Goal: Task Accomplishment & Management: Use online tool/utility

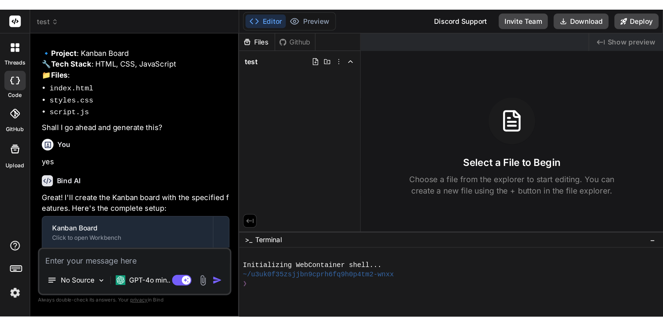
scroll to position [262, 0]
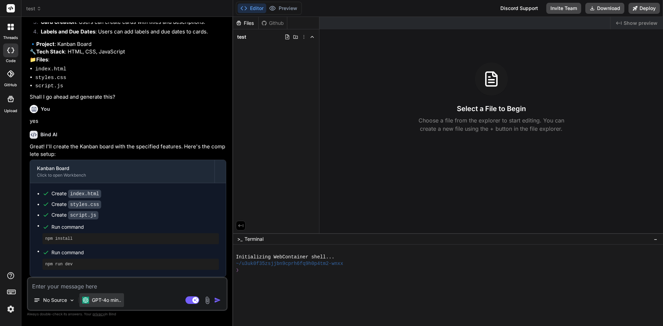
click at [93, 300] on p "GPT-4o min.." at bounding box center [106, 300] width 29 height 7
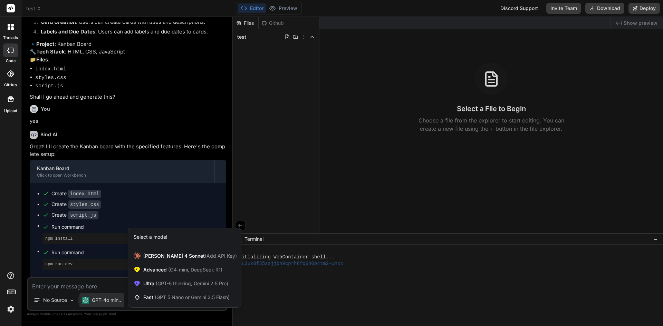
click at [52, 303] on div at bounding box center [331, 163] width 663 height 326
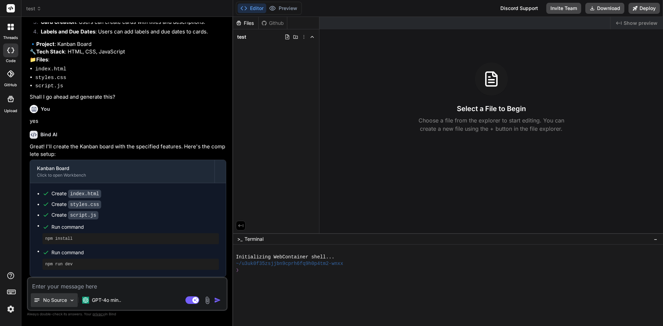
click at [53, 300] on p "No Source" at bounding box center [55, 300] width 24 height 7
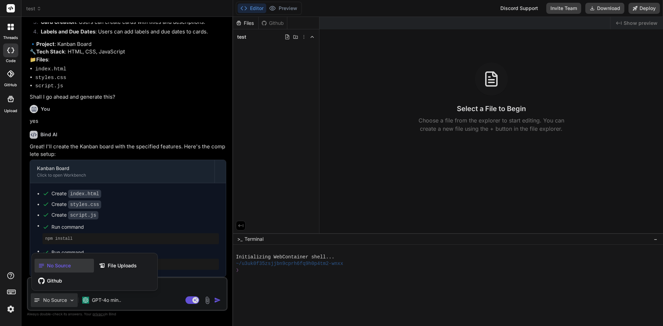
click at [168, 318] on div at bounding box center [331, 163] width 663 height 326
type textarea "x"
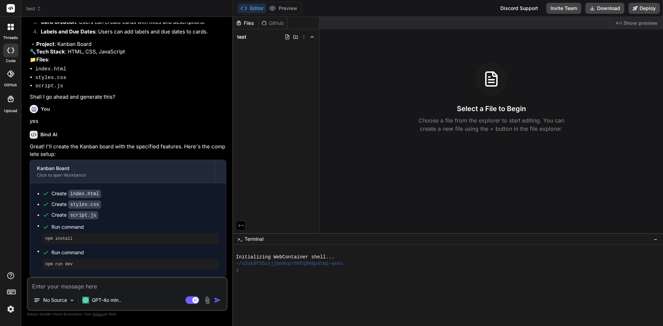
click at [64, 287] on textarea at bounding box center [127, 284] width 198 height 12
paste textarea "Create a [PERSON_NAME]-style kanban board with draggable task cards, multiple c…"
type textarea "Create a [PERSON_NAME]-style kanban board with draggable task cards, multiple c…"
type textarea "x"
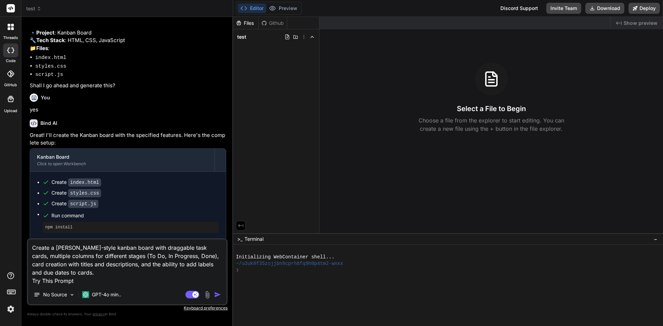
drag, startPoint x: 81, startPoint y: 281, endPoint x: 36, endPoint y: 277, distance: 45.4
click at [20, 281] on div "threads code GitHub Upload test Created with Pixso. Bind AI Web Search Created …" at bounding box center [331, 163] width 663 height 326
type textarea "Create a [PERSON_NAME]-style kanban board with draggable task cards, multiple c…"
type textarea "x"
type textarea "Create a [PERSON_NAME]-style kanban board with draggable task cards, multiple c…"
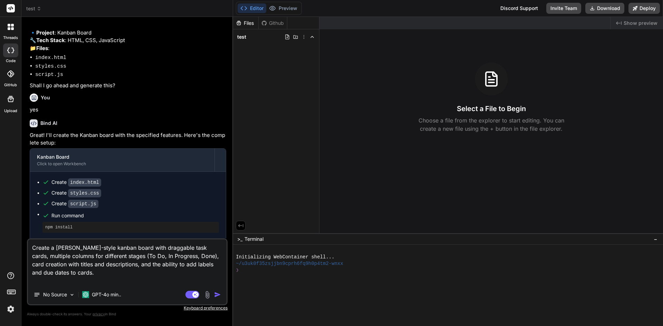
type textarea "x"
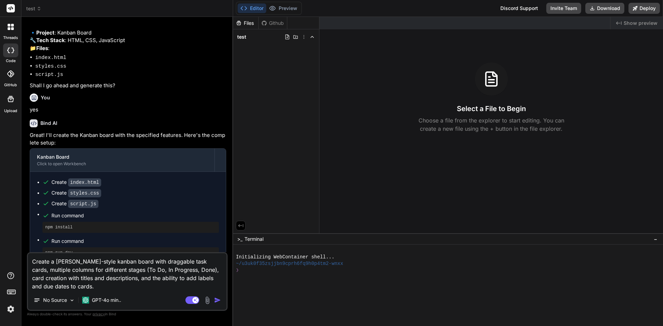
type textarea "Create a [PERSON_NAME]-style kanban board with draggable task cards, multiple c…"
click at [217, 300] on img "button" at bounding box center [217, 300] width 7 height 7
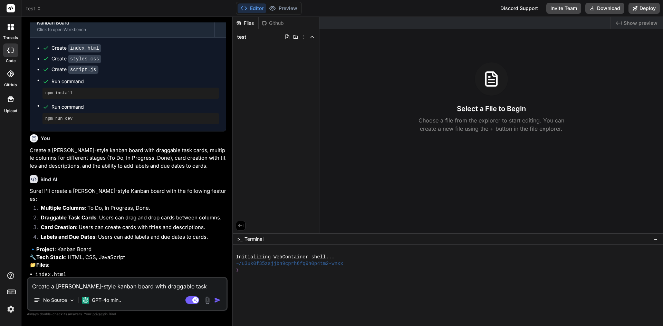
scroll to position [443, 0]
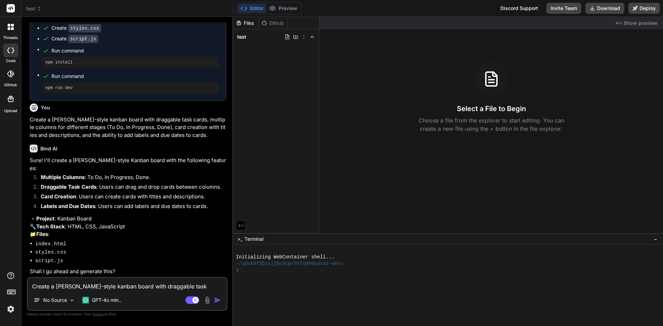
type textarea "x"
click at [92, 284] on textarea "Create a [PERSON_NAME]-style kanban board with draggable task cards, multiple c…" at bounding box center [127, 284] width 198 height 12
type textarea "y"
type textarea "x"
type textarea "ye"
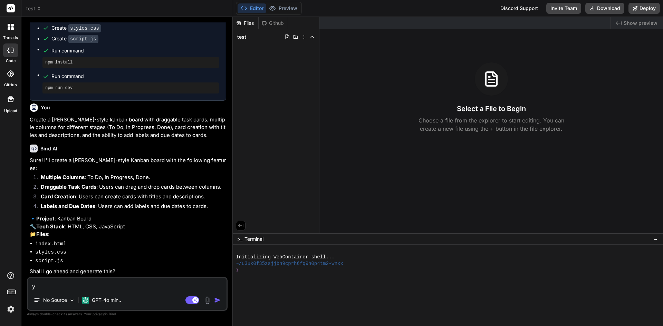
type textarea "x"
type textarea "yes"
type textarea "x"
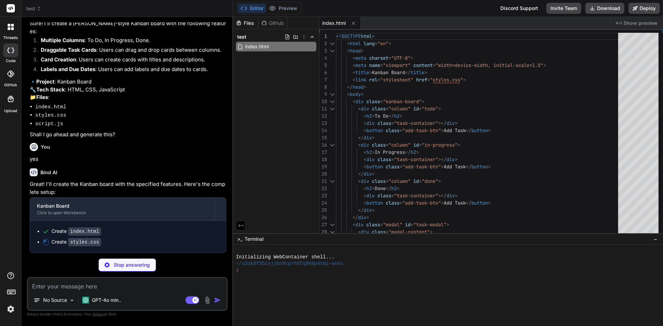
scroll to position [581, 0]
type textarea "x"
type textarea "font-weight: bold; } .close:hover, .close:focus { color: black; text-decoration…"
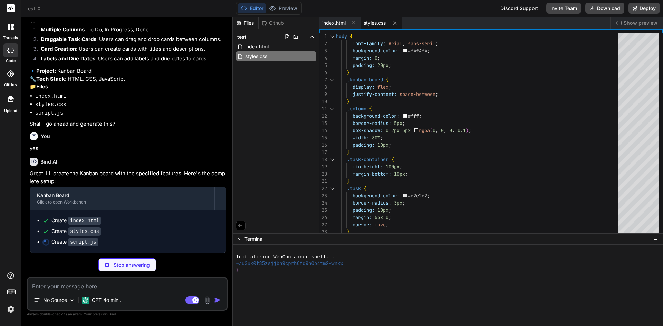
scroll to position [591, 0]
type textarea "x"
type textarea "document.addEventListener('dragend', (event) => { event.target.classList.remove…"
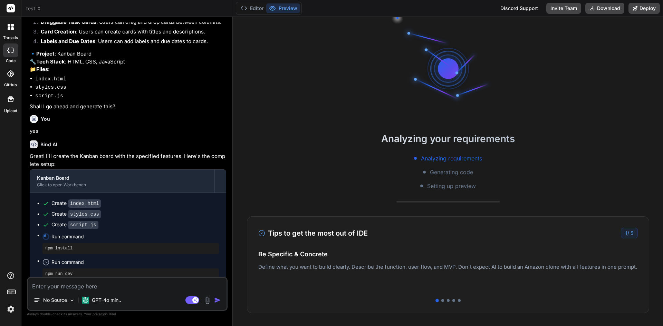
scroll to position [33, 0]
type textarea "x"
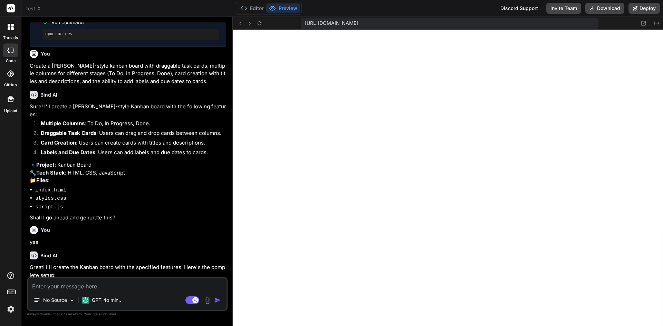
scroll to position [618, 0]
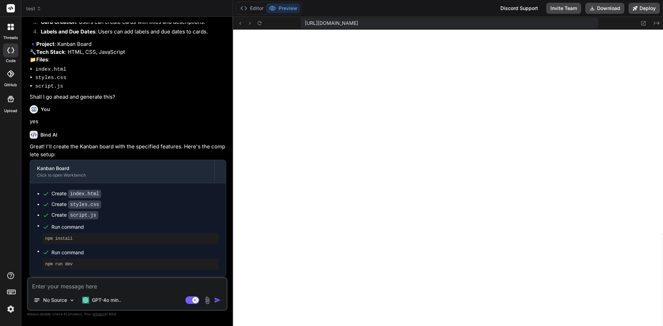
click at [10, 309] on img at bounding box center [11, 309] width 12 height 12
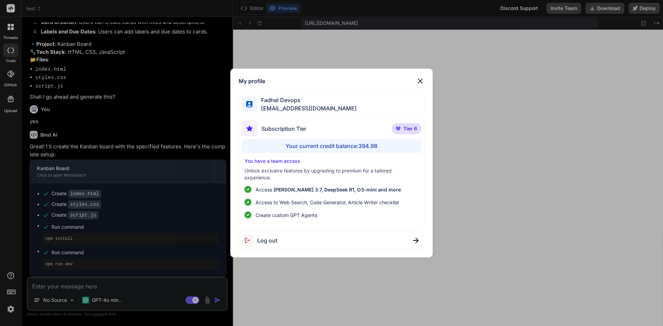
click at [409, 131] on span "Tier 6" at bounding box center [410, 128] width 14 height 7
click at [296, 171] on p "Unlock exclusive features by upgrading to premium for a tailored experience." at bounding box center [331, 174] width 174 height 14
click at [354, 102] on div "Fadhel Devops [EMAIL_ADDRESS][DOMAIN_NAME]" at bounding box center [331, 105] width 186 height 22
click at [421, 80] on img at bounding box center [420, 81] width 8 height 8
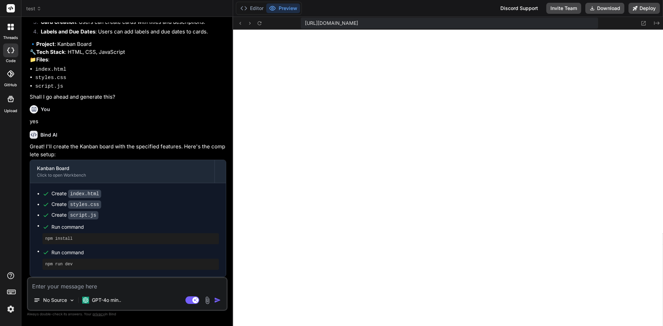
click at [11, 309] on img at bounding box center [11, 309] width 12 height 12
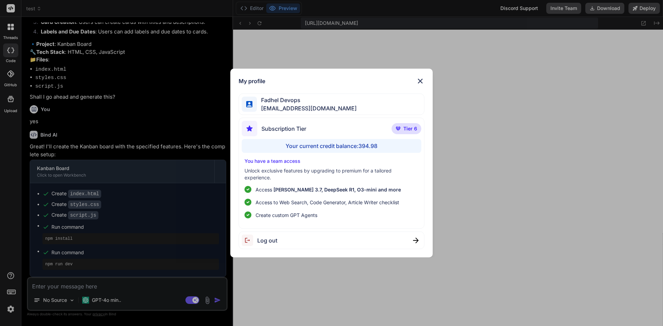
click at [418, 80] on img at bounding box center [420, 81] width 8 height 8
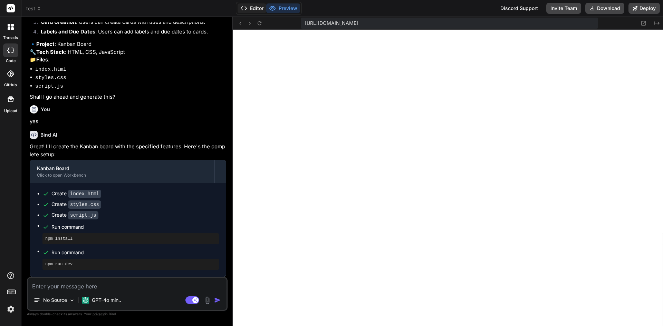
click at [255, 7] on button "Editor" at bounding box center [251, 8] width 29 height 10
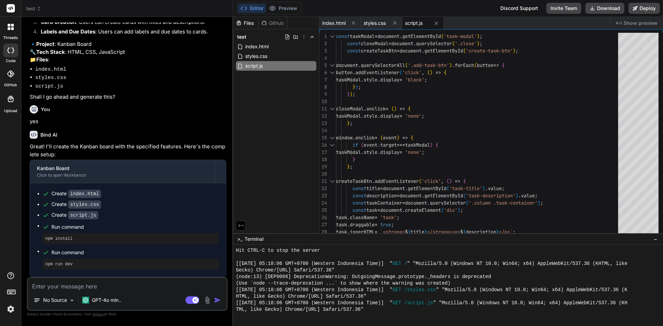
click at [395, 315] on div at bounding box center [445, 316] width 418 height 7
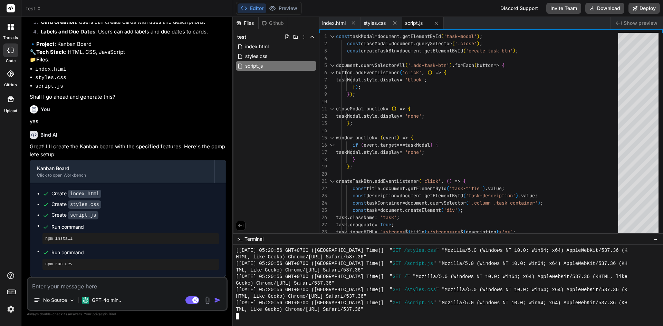
scroll to position [577, 0]
click at [390, 318] on div at bounding box center [445, 316] width 418 height 7
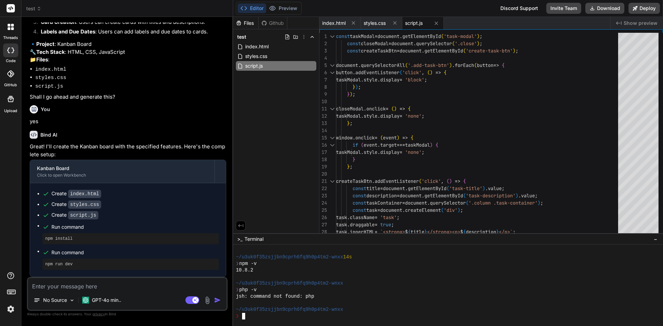
scroll to position [656, 0]
click at [644, 10] on button "Deploy" at bounding box center [643, 8] width 31 height 11
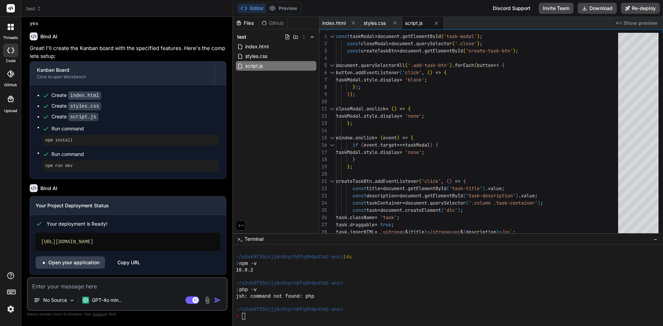
scroll to position [720, 0]
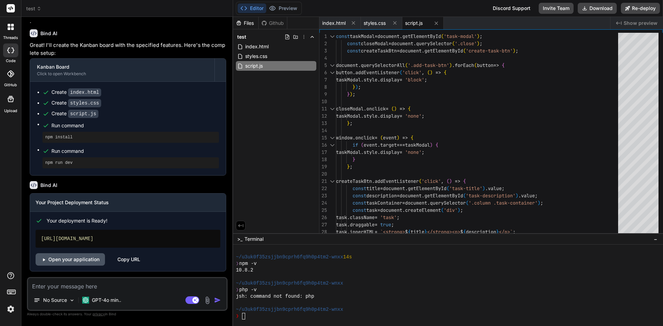
type textarea "x"
click at [76, 260] on link "Open your application" at bounding box center [70, 259] width 69 height 12
click at [385, 294] on div "jsh: command not found: php" at bounding box center [445, 296] width 418 height 7
click at [285, 319] on div "❯" at bounding box center [445, 316] width 418 height 7
click at [369, 308] on div "~/u3uk0f35zsjjbn9cprh6fq9h0p4tm2-wnxx" at bounding box center [445, 309] width 418 height 7
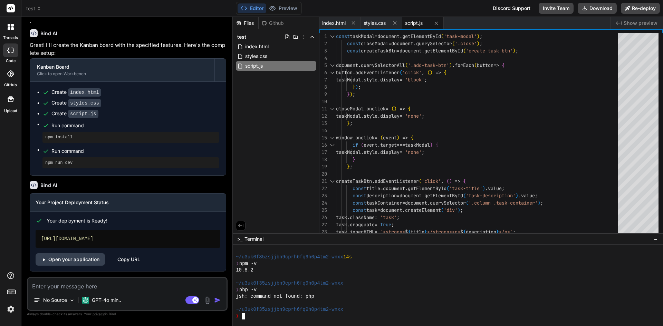
click at [390, 307] on div "~/u3uk0f35zsjjbn9cprh6fq9h0p4tm2-wnxx" at bounding box center [445, 309] width 418 height 7
click at [68, 290] on textarea at bounding box center [127, 284] width 198 height 12
type textarea "c"
type textarea "x"
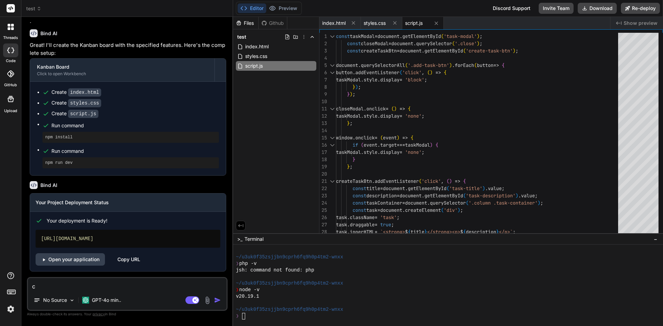
type textarea "cr"
type textarea "x"
type textarea "cre"
type textarea "x"
type textarea "crea"
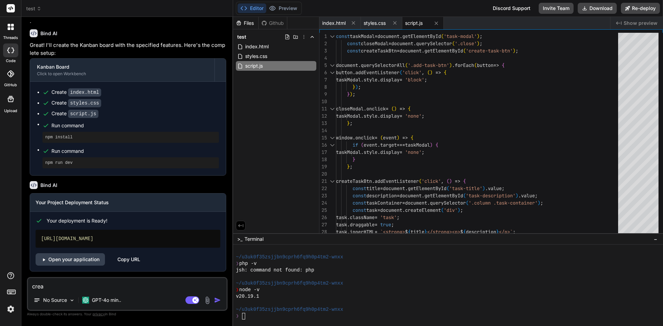
type textarea "x"
type textarea "creat"
type textarea "x"
type textarea "create"
type textarea "x"
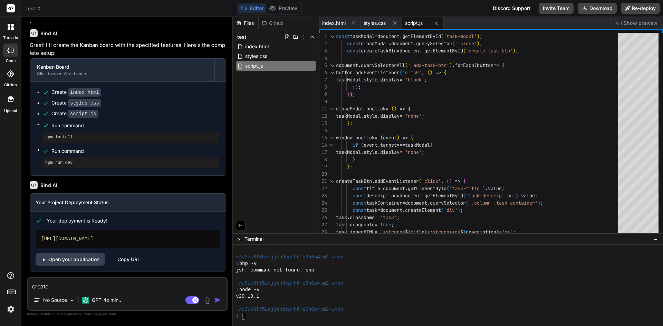
type textarea "create"
type textarea "x"
type textarea "create h"
type textarea "x"
type textarea "create he"
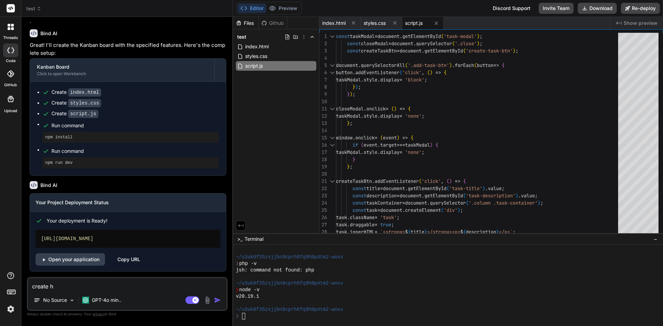
type textarea "x"
type textarea "create hel"
type textarea "x"
type textarea "create hell"
type textarea "x"
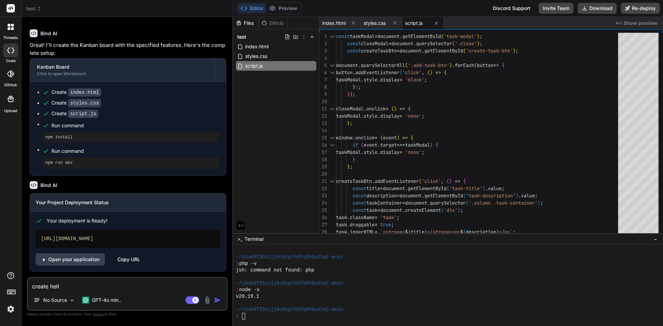
type textarea "create hello"
type textarea "x"
type textarea "create hello."
type textarea "x"
type textarea "create hello.p"
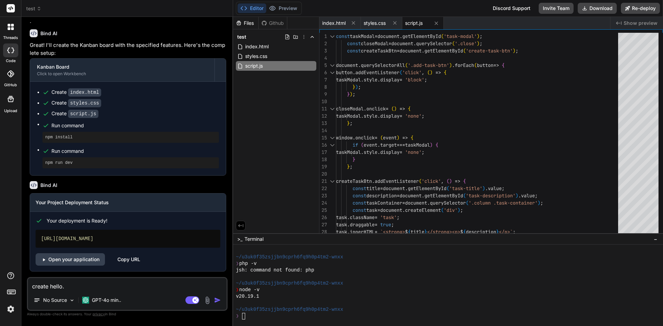
type textarea "x"
type textarea "create [DOMAIN_NAME]"
type textarea "x"
type textarea "create hello.php"
type textarea "x"
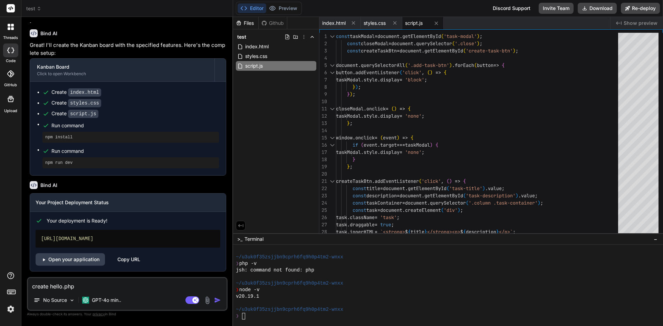
type textarea "create hello.php"
type textarea "x"
type textarea "create hello.php t"
type textarea "x"
type textarea "create hello.php th"
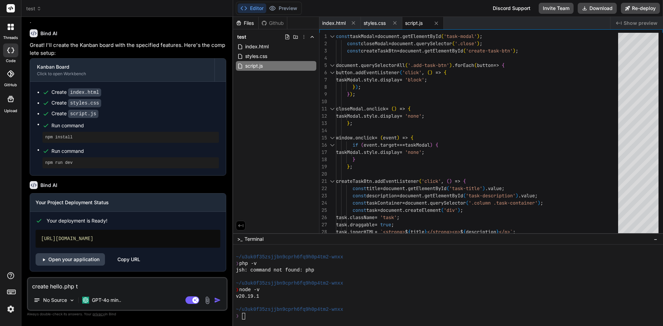
type textarea "x"
type textarea "create hello.php tha"
type textarea "x"
type textarea "create hello.php that"
type textarea "x"
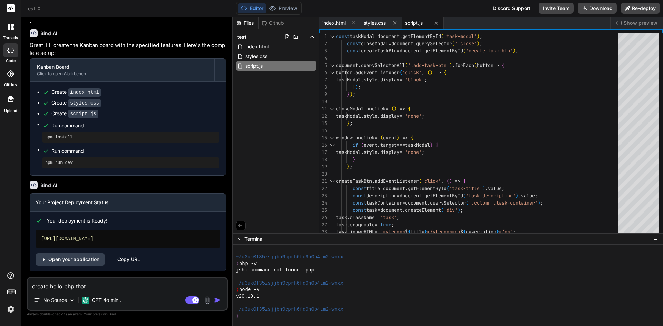
type textarea "create hello.php that"
type textarea "x"
type textarea "create hello.php that w"
type textarea "x"
type textarea "create hello.php that wh"
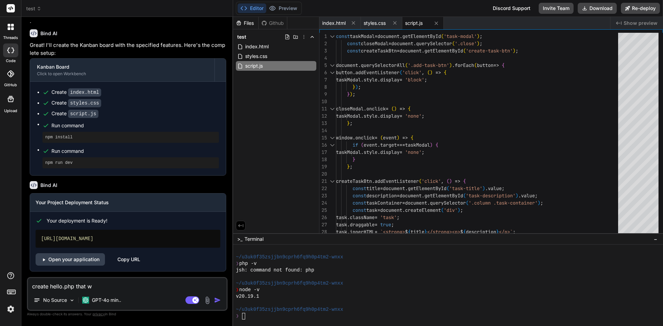
type textarea "x"
type textarea "create hello.php that whe"
type textarea "x"
type textarea "create hello.php that when"
type textarea "x"
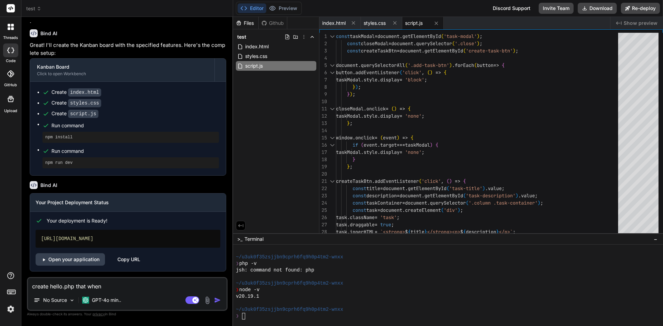
type textarea "create hello.php that when"
type textarea "x"
type textarea "create hello.php that when e"
type textarea "x"
type textarea "create hello.php that when ex"
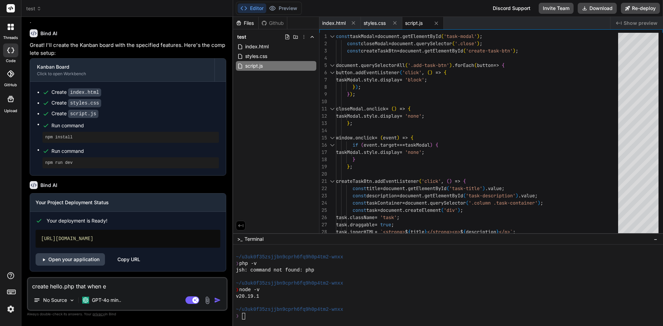
type textarea "x"
type textarea "create hello.php that when exe"
type textarea "x"
type textarea "create hello.php that when exec"
type textarea "x"
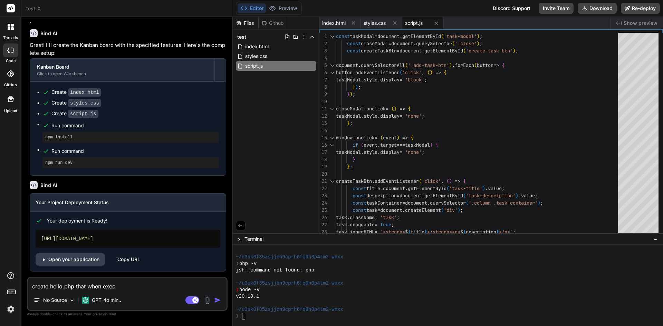
type textarea "create hello.php that when execu"
type textarea "x"
type textarea "create hello.php that when execut"
type textarea "x"
type textarea "create hello.php that when execute"
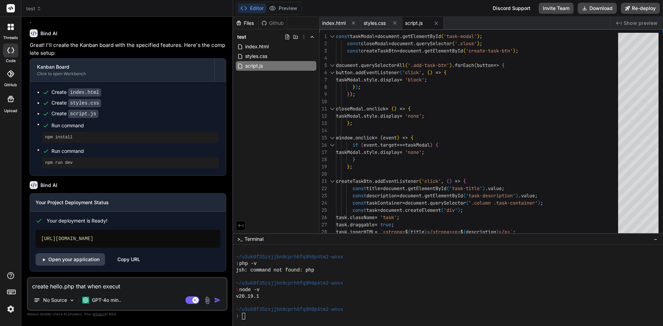
type textarea "x"
type textarea "create hello.php that when execute"
type textarea "x"
type textarea "create hello.php that when execute i"
type textarea "x"
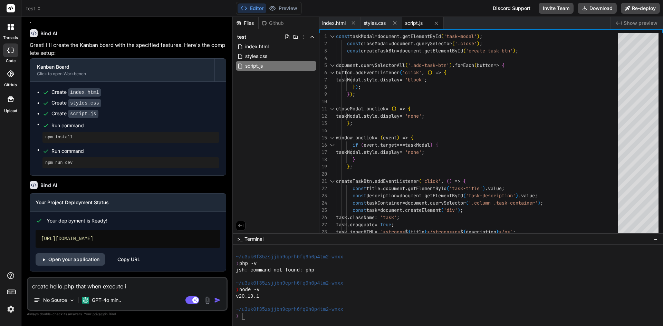
type textarea "create hello.php that when execute in"
type textarea "x"
type textarea "create hello.php that when execute in"
type textarea "x"
type textarea "create hello.php that when execute in c"
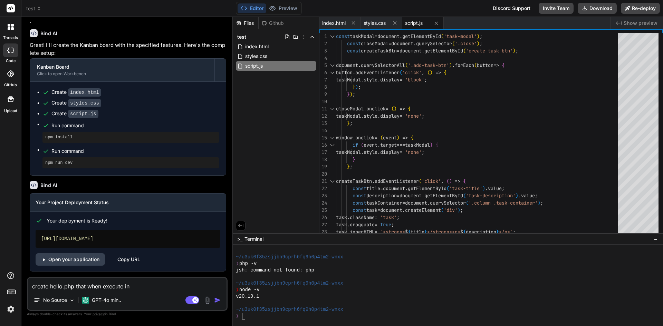
type textarea "x"
type textarea "create hello.php that when execute in cl"
type textarea "x"
type textarea "create hello.php that when execute in cli"
type textarea "x"
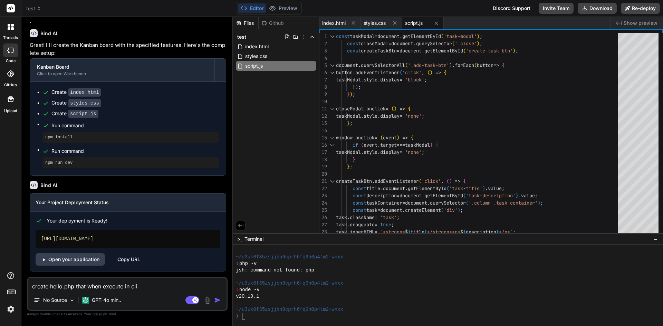
type textarea "create hello.php that when execute in cli,"
type textarea "x"
type textarea "create hello.php that when execute in cli,"
type textarea "x"
type textarea "create hello.php that when execute in cli, w"
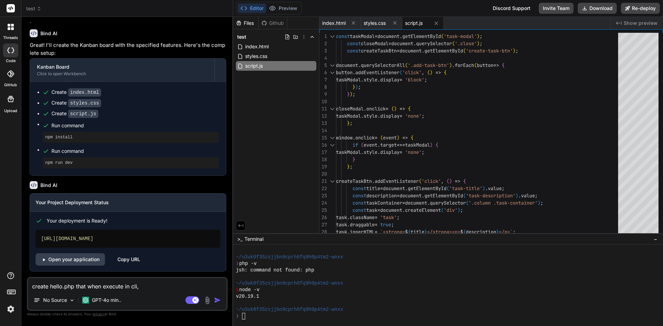
type textarea "x"
type textarea "create hello.php that when execute in cli, [GEOGRAPHIC_DATA]"
type textarea "x"
type textarea "create hello.php that when execute in cli, wil"
type textarea "x"
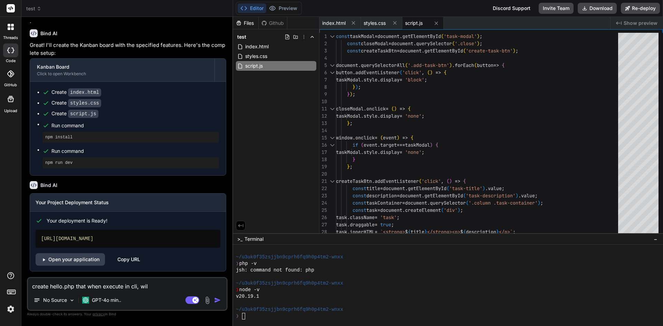
type textarea "create hello.php that when execute in cli, will"
type textarea "x"
type textarea "create hello.php that when execute in cli, wil"
type textarea "x"
type textarea "create hello.php that when execute in cli, [GEOGRAPHIC_DATA]"
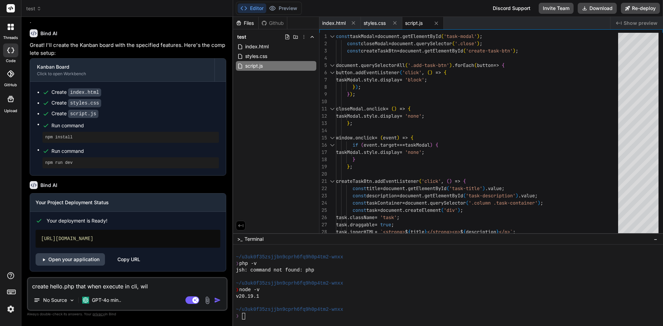
type textarea "x"
type textarea "create hello.php that when execute in cli, w"
type textarea "x"
type textarea "create hello.php that when execute in cli,"
type textarea "x"
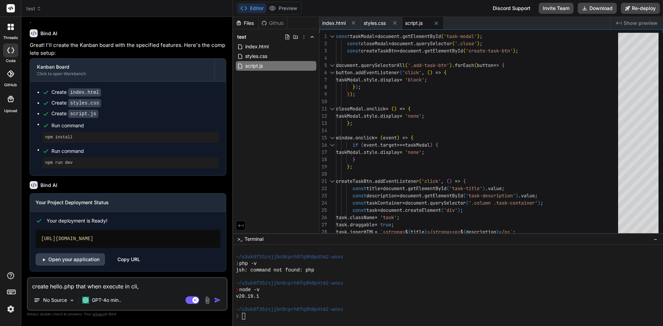
type textarea "create hello.php that when execute in cli,"
type textarea "x"
type textarea "create hello.php that when execute in cli"
type textarea "x"
type textarea "create hello.php that when execute in cli"
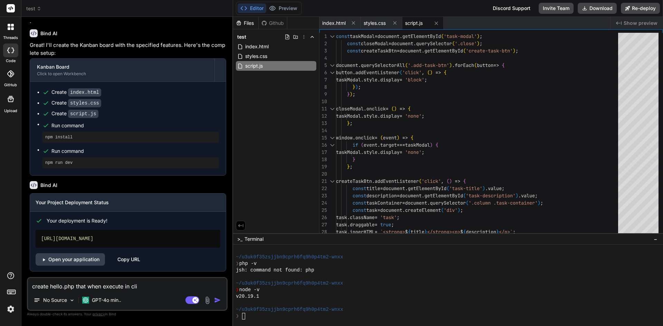
type textarea "x"
type textarea "create hello.php that when execute in cli w"
type textarea "x"
type textarea "create hello.php that when execute in cli wi"
type textarea "x"
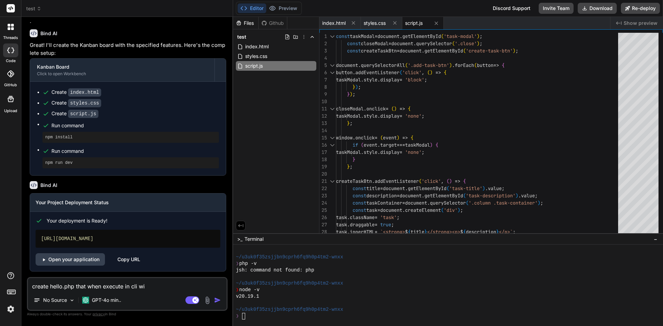
type textarea "create hello.php that when execute in cli wil"
type textarea "x"
type textarea "create hello.php that when execute in cli will"
type textarea "x"
type textarea "create hello.php that when execute in cli will"
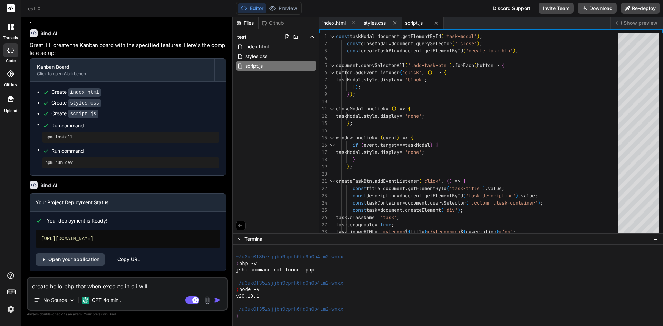
type textarea "x"
type textarea "create hello.php that when execute in cli will c"
type textarea "x"
type textarea "create hello.php that when execute in cli will"
type textarea "x"
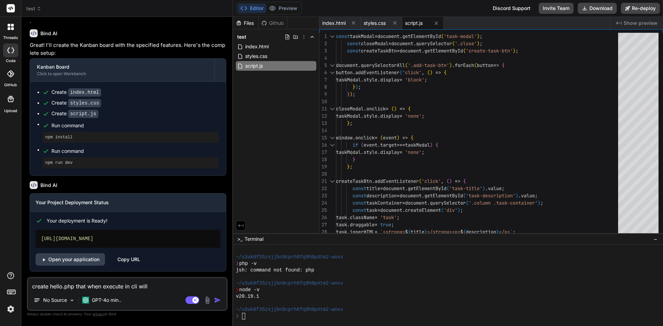
type textarea "create hello.php that when execute in cli will e"
type textarea "x"
type textarea "create hello.php that when execute in cli will ec"
type textarea "x"
type textarea "create hello.php that when execute in cli will eco"
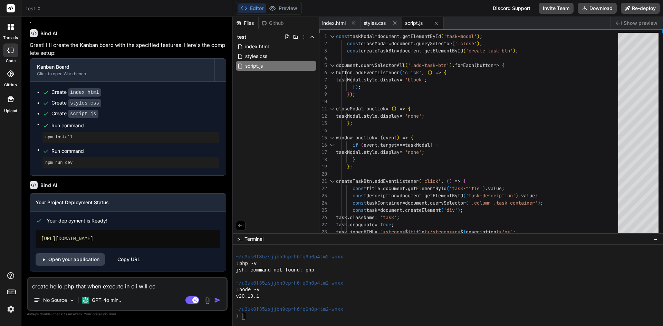
type textarea "x"
type textarea "create hello.php that when execute in cli will eco"
type textarea "x"
type textarea "create hello.php that when execute in cli will eco"
type textarea "x"
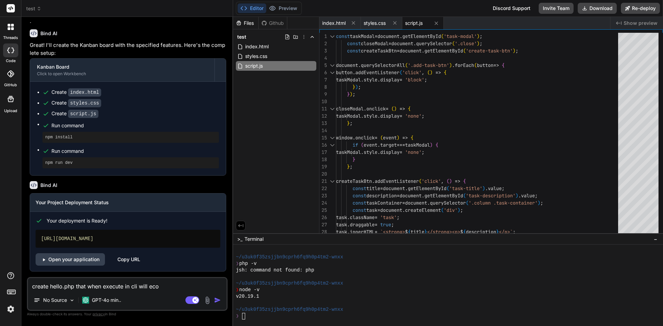
type textarea "create hello.php that when execute in cli will ec"
type textarea "x"
type textarea "create hello.php that when execute in cli will ech"
type textarea "x"
type textarea "create hello.php that when execute in cli will echo"
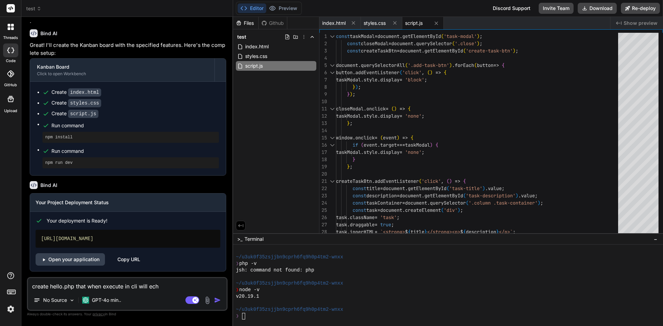
type textarea "x"
type textarea "create hello.php that when execute in cli will echo"
type textarea "x"
type textarea "create hello.php that when execute in cli will echo '"
type textarea "x"
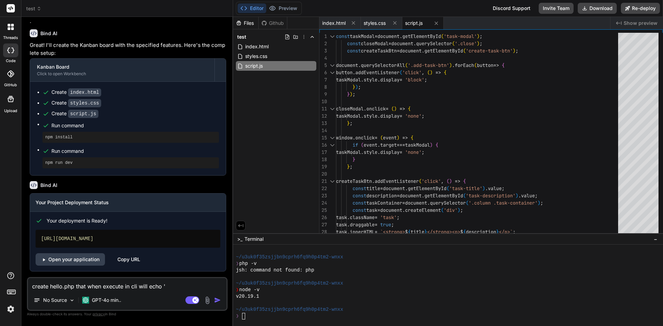
type textarea "create hello.php that when execute in cli will echo 'h"
type textarea "x"
type textarea "create hello.php that when execute in cli will echo 'he"
type textarea "x"
type textarea "create hello.php that when execute in cli will echo 'hel"
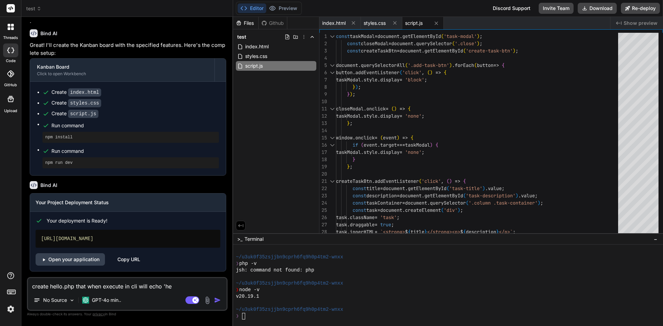
type textarea "x"
type textarea "create hello.php that when execute in cli will echo 'hell"
type textarea "x"
type textarea "create hello.php that when execute in cli will echo 'hello"
type textarea "x"
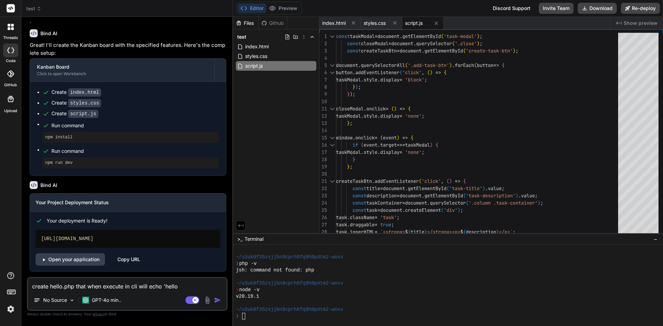
type textarea "create hello.php that when execute in cli will echo 'hello"
type textarea "x"
type textarea "create hello.php that when execute in cli will echo 'hello w"
type textarea "x"
type textarea "create hello.php that when execute in cli will echo 'hello wo"
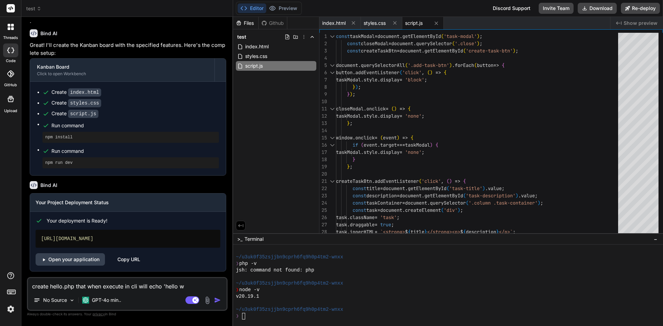
type textarea "x"
type textarea "create hello.php that when execute in cli will echo 'hello wor"
type textarea "x"
type textarea "create hello.php that when execute in cli will echo 'hello worl"
type textarea "x"
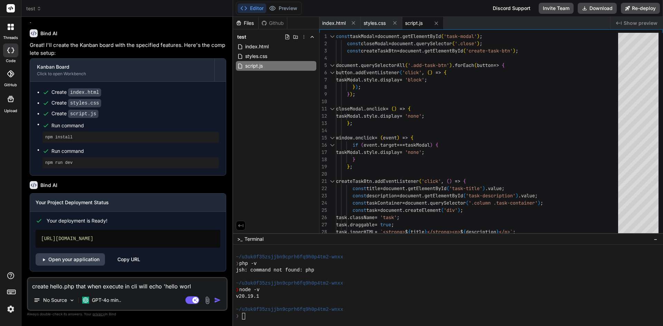
type textarea "create hello.php that when execute in cli will echo 'hello world"
type textarea "x"
type textarea "create hello.php that when execute in cli will echo 'hello world'"
type textarea "x"
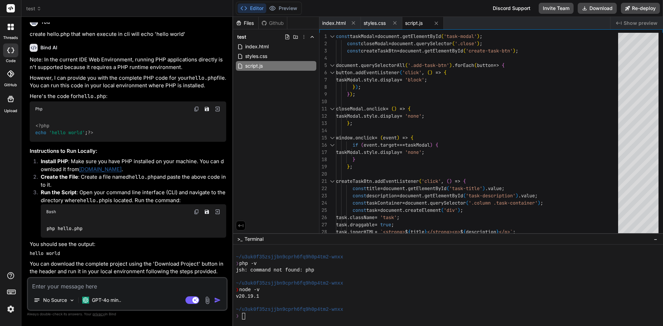
scroll to position [987, 0]
click at [595, 7] on button "Download" at bounding box center [596, 8] width 39 height 11
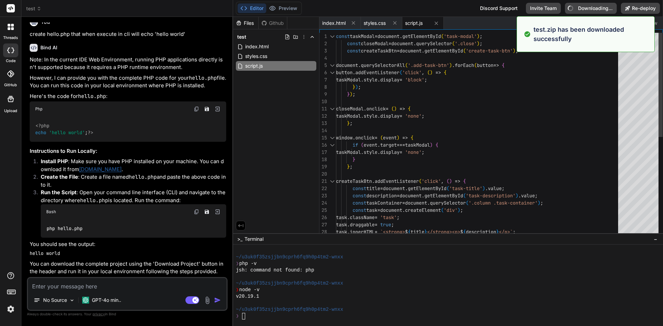
type textarea "x"
click at [482, 114] on div "const taskModal = document . getElementById ( 'task-modal' ) ; const closeModal…" at bounding box center [479, 232] width 286 height 399
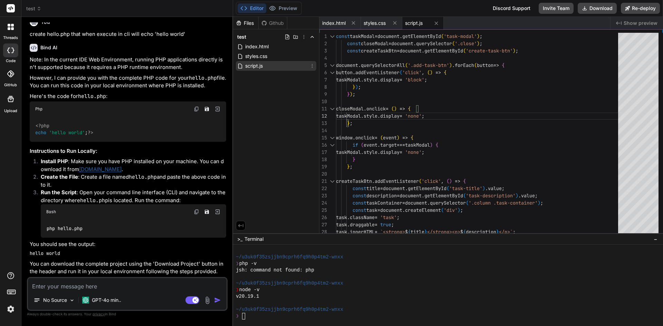
click at [311, 67] on icon at bounding box center [312, 66] width 6 height 6
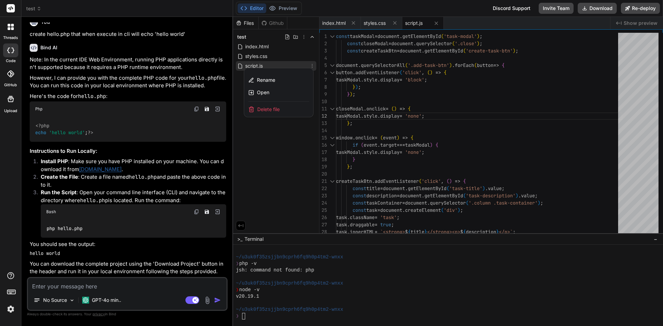
click at [269, 109] on span "Delete file" at bounding box center [268, 109] width 22 height 7
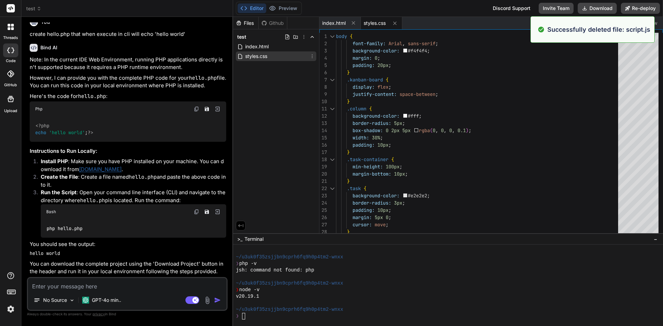
click at [311, 56] on icon at bounding box center [312, 56] width 6 height 6
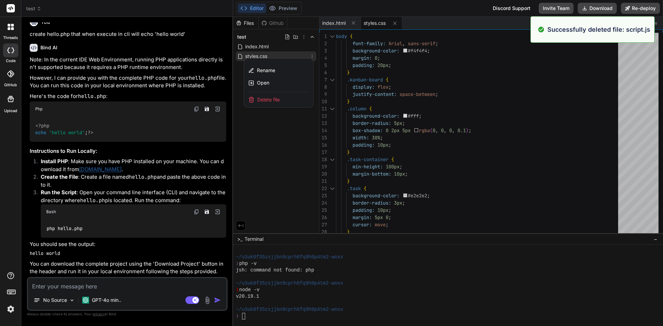
click at [264, 101] on span "Delete file" at bounding box center [268, 99] width 22 height 7
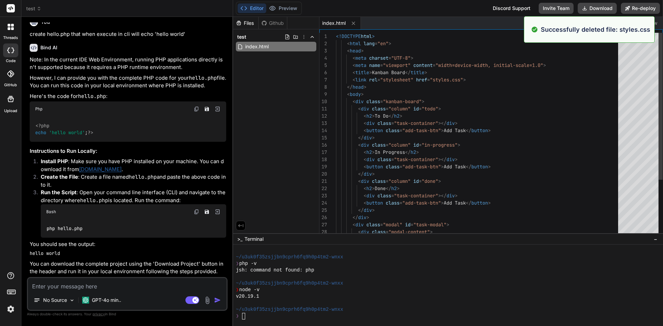
type textarea "<input type="text" id="task-title" placeholder="Task Title"> <textarea id="task…"
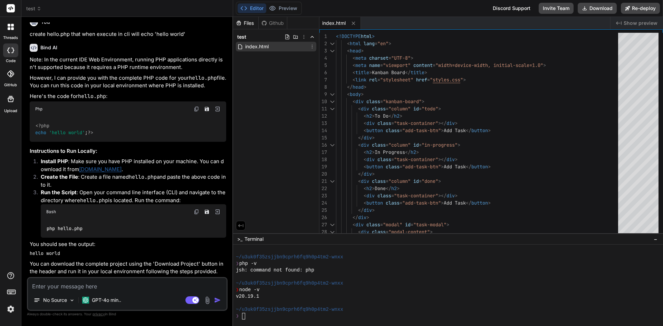
click at [311, 47] on icon at bounding box center [312, 47] width 6 height 6
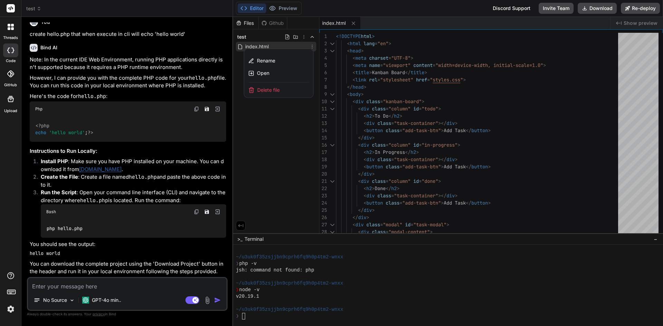
click at [270, 91] on span "Delete file" at bounding box center [268, 90] width 22 height 7
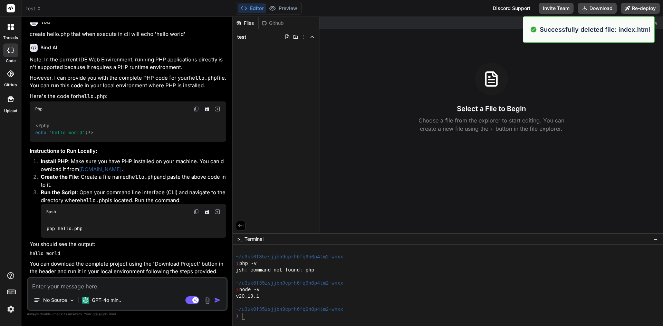
click at [58, 287] on textarea at bounding box center [127, 284] width 198 height 12
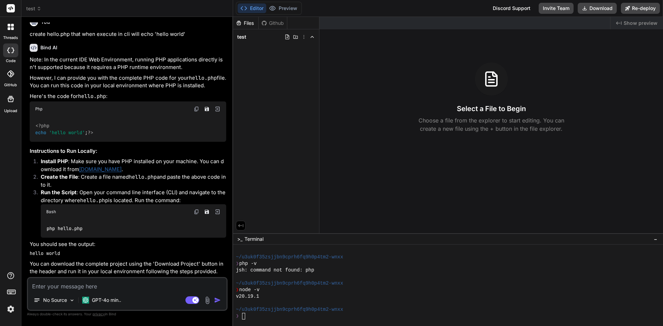
type textarea "i"
type textarea "x"
type textarea "in"
type textarea "x"
type textarea "ins"
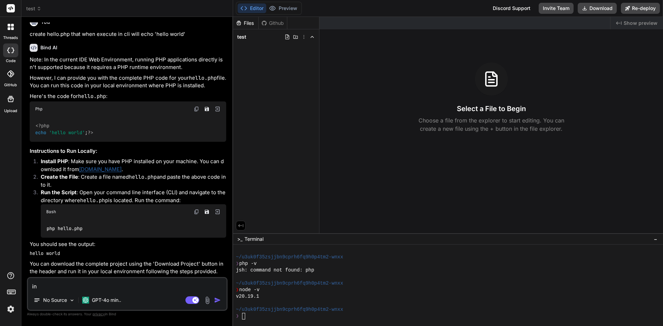
type textarea "x"
type textarea "inst"
click at [73, 288] on textarea "install vite" at bounding box center [127, 284] width 198 height 12
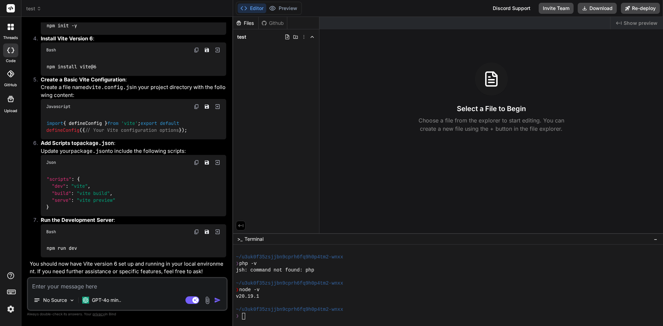
scroll to position [1434, 0]
click at [32, 9] on span "test" at bounding box center [33, 8] width 15 height 7
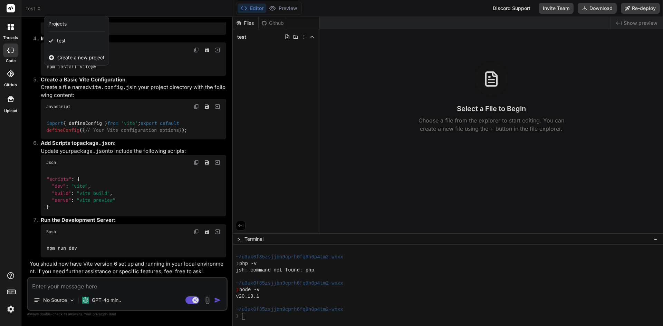
click at [16, 151] on div "threads code GitHub Upload" at bounding box center [10, 163] width 21 height 326
click at [33, 6] on div at bounding box center [331, 163] width 663 height 326
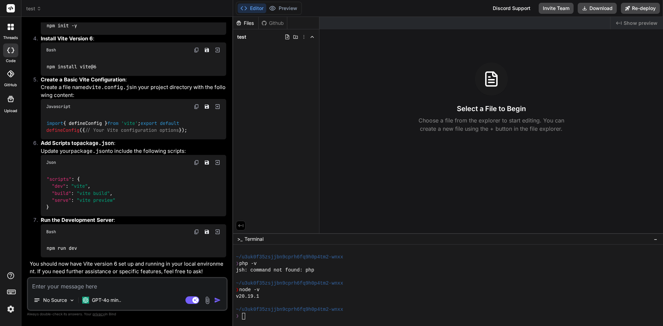
click at [77, 290] on textarea at bounding box center [127, 284] width 198 height 12
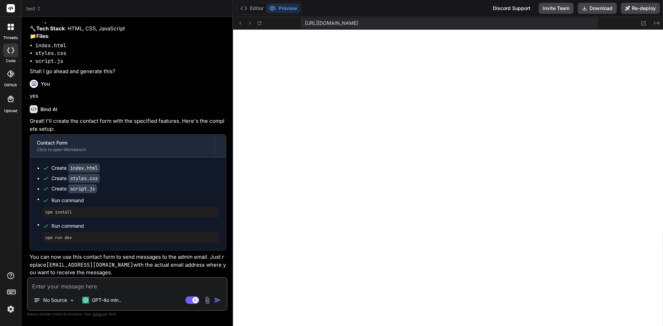
scroll to position [1010, 0]
click at [254, 10] on button "Editor" at bounding box center [251, 8] width 29 height 10
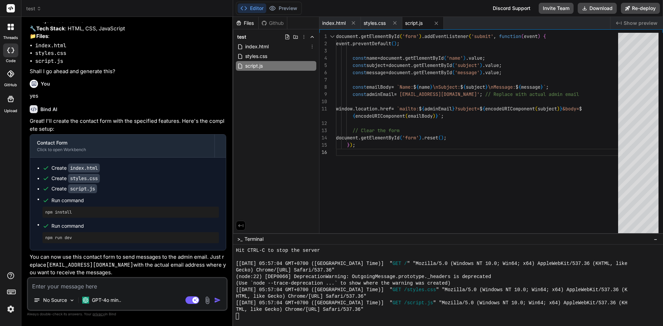
click at [143, 288] on textarea at bounding box center [127, 284] width 198 height 12
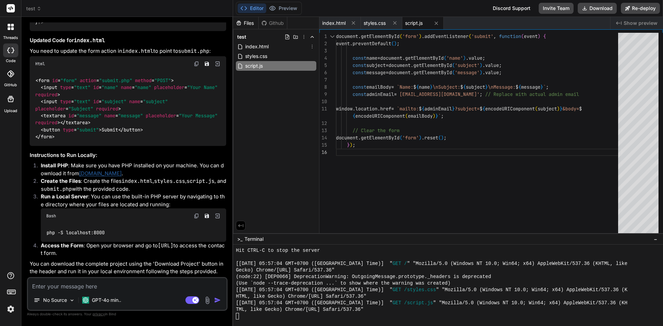
scroll to position [2385, 0]
click at [111, 300] on p "GPT-4o min.." at bounding box center [106, 300] width 29 height 7
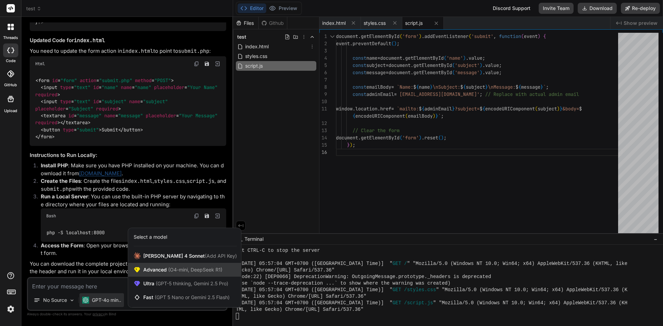
click at [146, 267] on span "Advanced (O4-mini, DeepSeek R1)" at bounding box center [182, 269] width 79 height 7
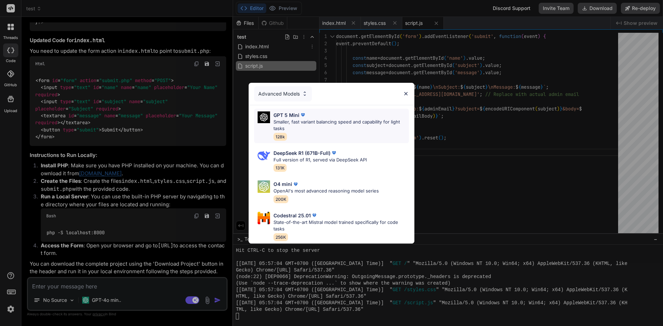
click at [324, 124] on p "Smaller, fast variant balancing speed and capability for light tasks" at bounding box center [340, 125] width 135 height 13
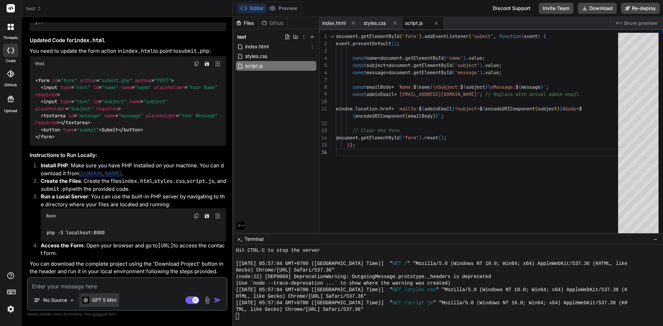
click at [107, 302] on p "GPT 5 Mini" at bounding box center [104, 300] width 25 height 7
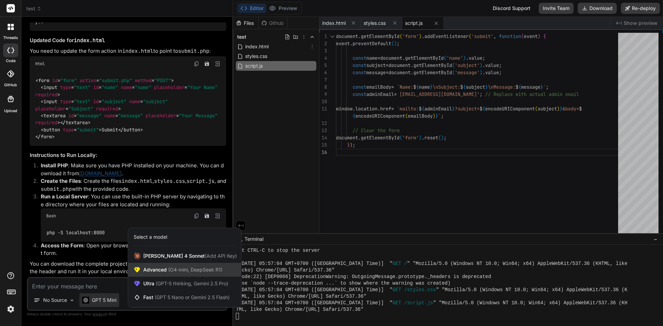
click at [163, 272] on span "Advanced (O4-mini, DeepSeek R1)" at bounding box center [182, 269] width 79 height 7
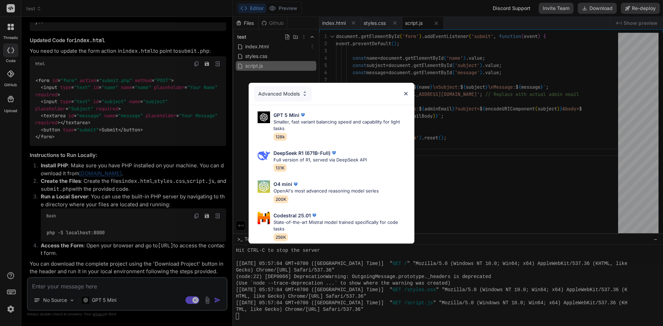
click at [284, 91] on div "Advanced Models" at bounding box center [283, 93] width 58 height 15
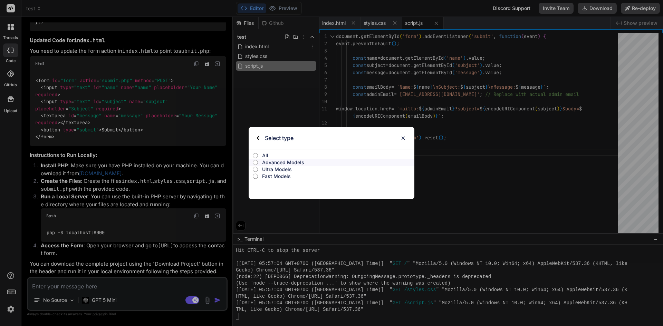
click at [254, 156] on input "All" at bounding box center [255, 156] width 5 height 6
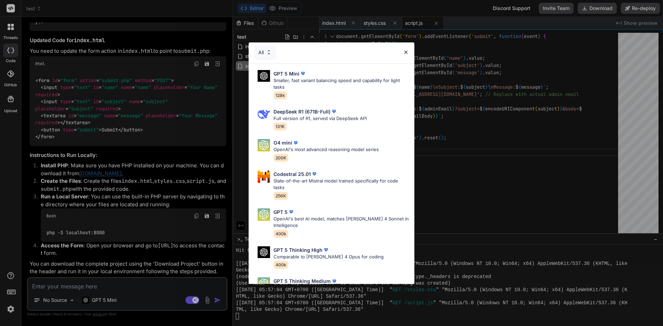
scroll to position [0, 0]
click at [321, 84] on p "Smaller, fast variant balancing speed and capability for light tasks" at bounding box center [340, 84] width 135 height 13
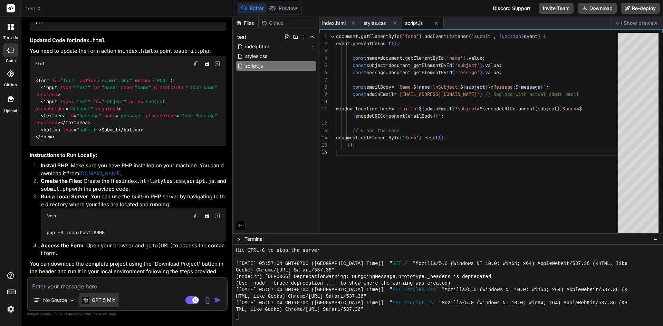
click at [98, 299] on p "GPT 5 Mini" at bounding box center [104, 300] width 25 height 7
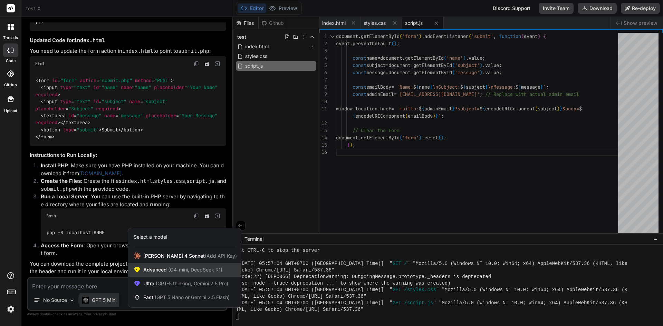
click at [167, 268] on span "(O4-mini, DeepSeek R1)" at bounding box center [195, 270] width 56 height 6
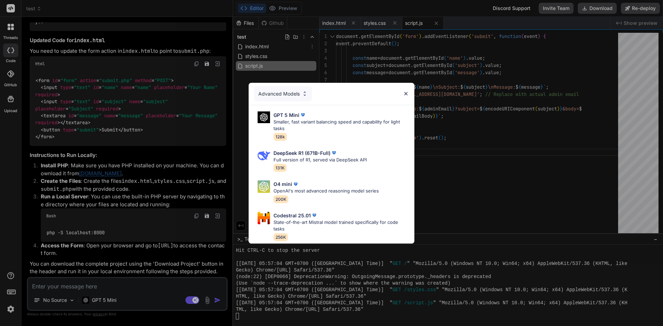
click at [288, 89] on div "Advanced Models" at bounding box center [283, 93] width 58 height 15
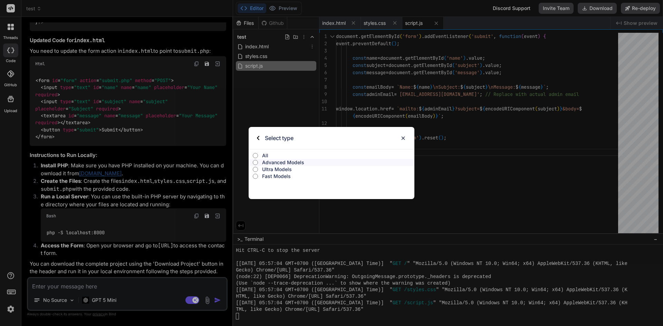
click at [255, 170] on input "Ultra Models" at bounding box center [255, 170] width 5 height 6
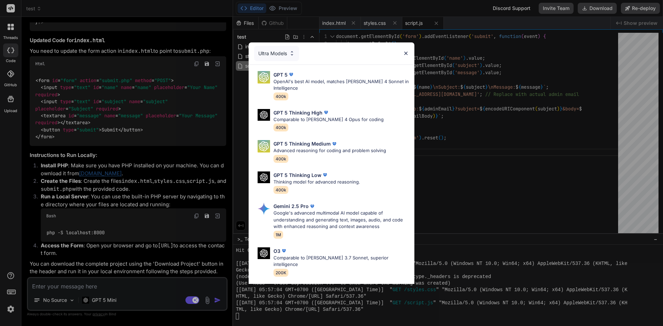
click at [275, 55] on div "Ultra Models" at bounding box center [276, 53] width 45 height 15
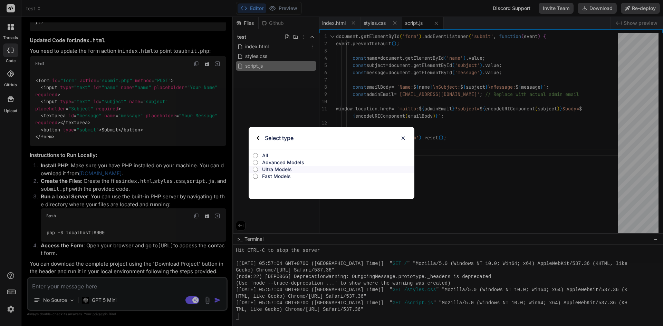
click at [254, 176] on input "Fast Models" at bounding box center [255, 177] width 5 height 6
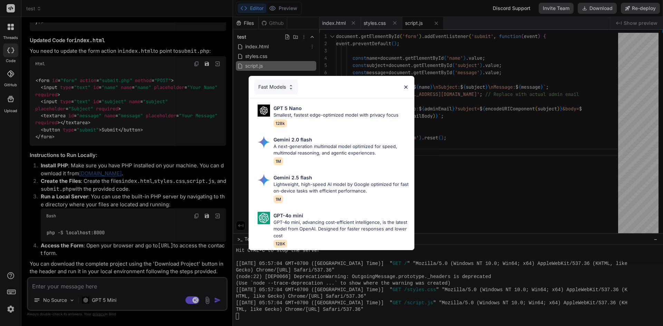
click at [406, 85] on img at bounding box center [406, 87] width 6 height 6
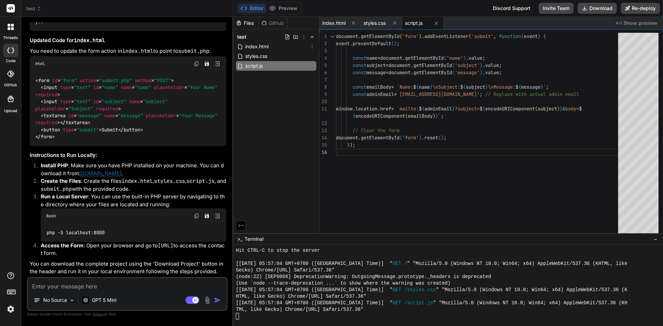
click at [9, 309] on img at bounding box center [11, 309] width 12 height 12
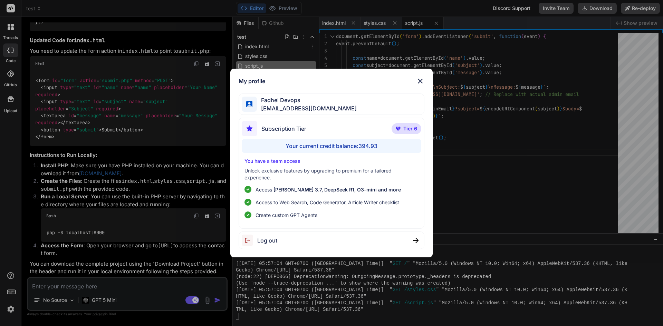
click at [420, 82] on img at bounding box center [420, 81] width 8 height 8
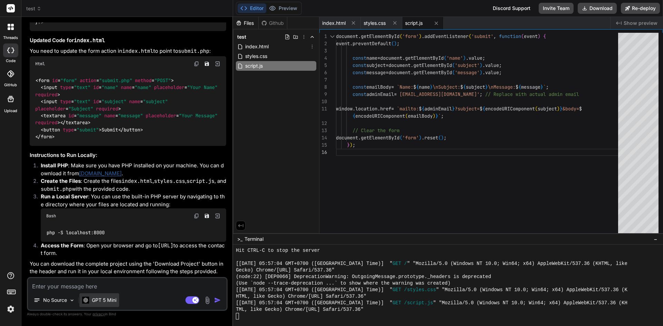
click at [96, 297] on p "GPT 5 Mini" at bounding box center [104, 300] width 25 height 7
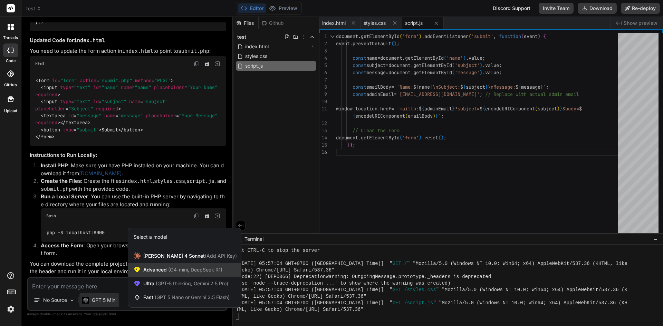
click at [175, 270] on span "(O4-mini, DeepSeek R1)" at bounding box center [195, 270] width 56 height 6
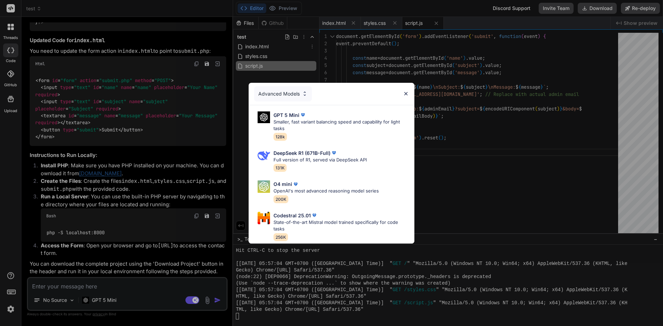
click at [404, 92] on img at bounding box center [406, 94] width 6 height 6
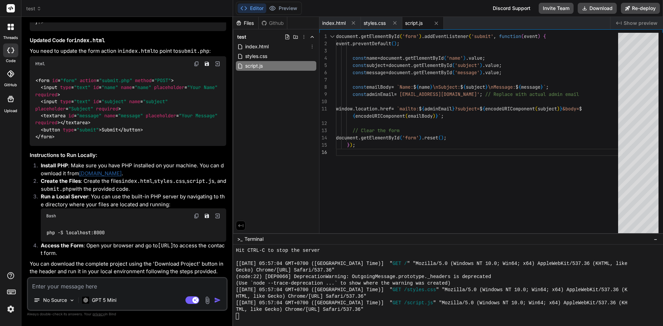
click at [106, 308] on div "GPT 5 Mini" at bounding box center [99, 301] width 40 height 17
click at [107, 301] on p "GPT 5 Mini" at bounding box center [104, 300] width 25 height 7
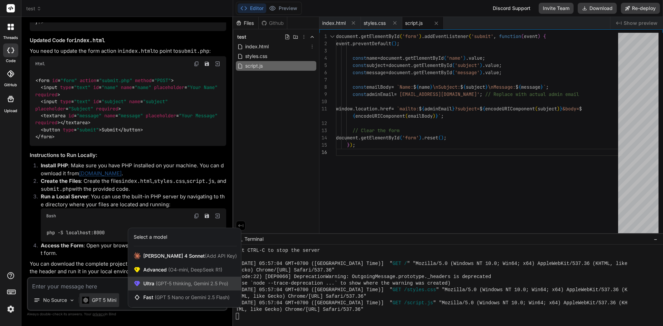
click at [158, 284] on span "(GPT-5 thinking, Gemini 2.5 Pro)" at bounding box center [191, 284] width 74 height 6
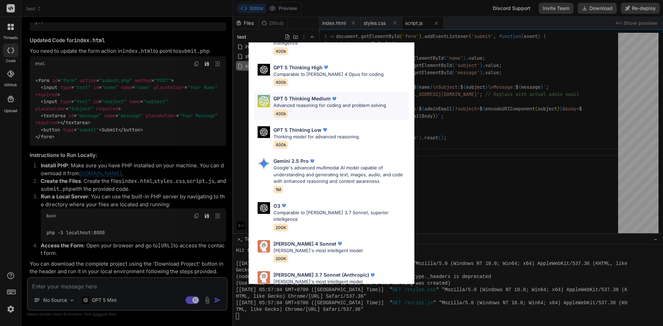
scroll to position [56, 0]
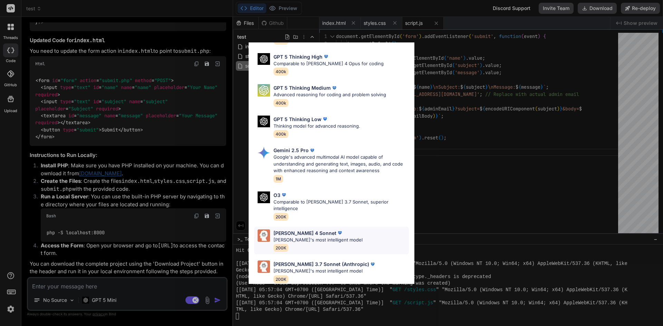
click at [330, 237] on p "[PERSON_NAME]'s most intelligent model" at bounding box center [317, 240] width 89 height 7
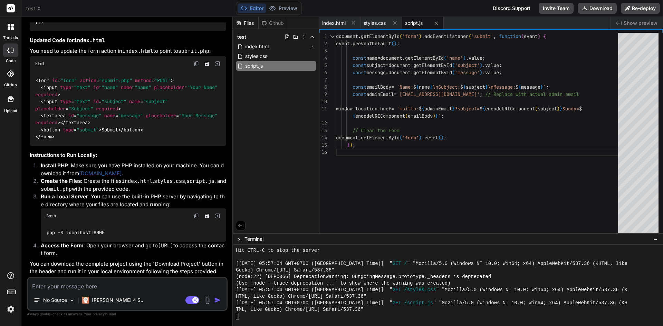
click at [9, 311] on img at bounding box center [11, 309] width 12 height 12
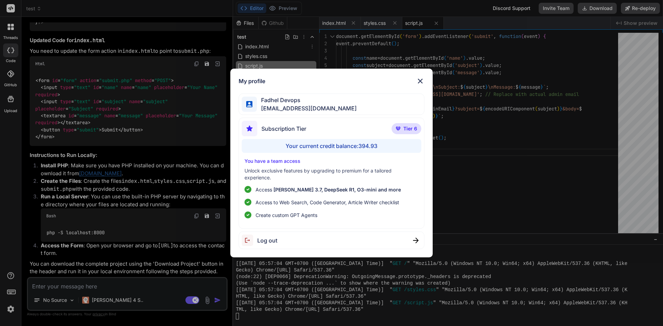
click at [421, 82] on img at bounding box center [420, 81] width 8 height 8
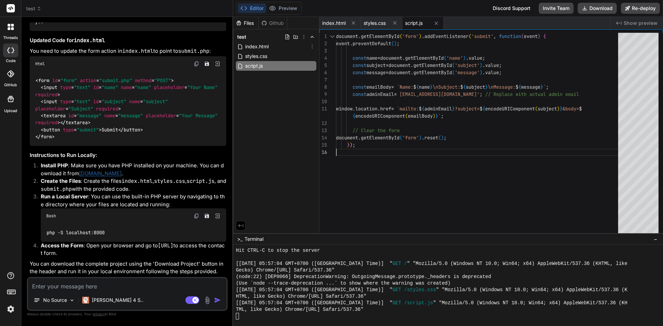
click at [400, 180] on div "document . getElementById ( 'form' ) . addEventListener ( 'submit' , function (…" at bounding box center [479, 135] width 286 height 204
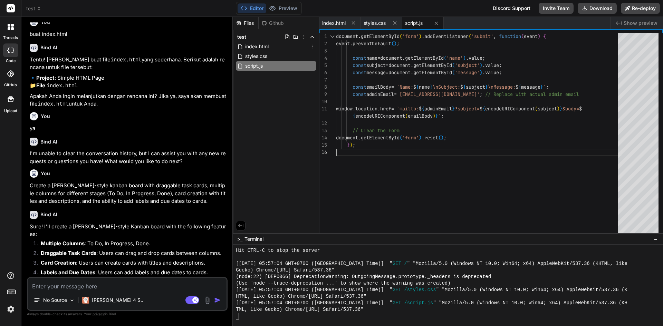
scroll to position [0, 0]
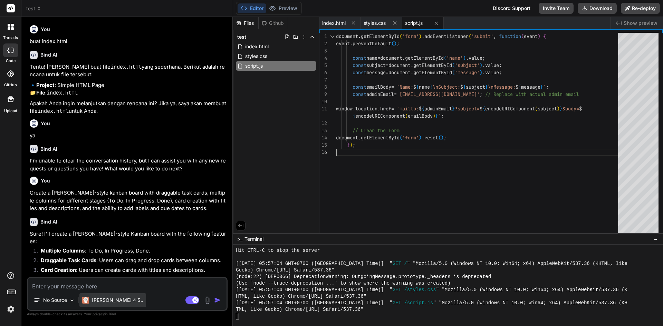
click at [101, 304] on div "[PERSON_NAME] 4 S.." at bounding box center [112, 300] width 67 height 14
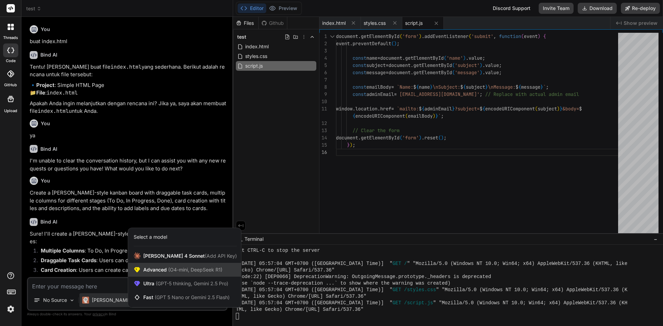
click at [168, 271] on span "(O4-mini, DeepSeek R1)" at bounding box center [195, 270] width 56 height 6
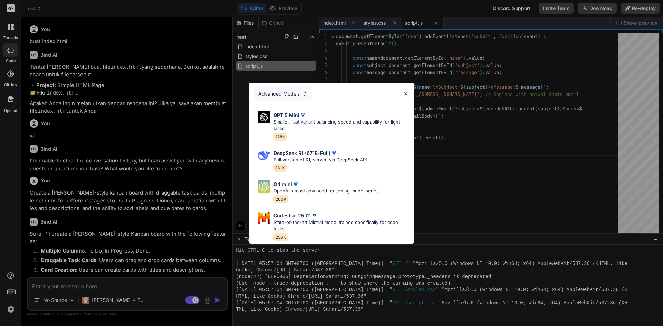
click at [285, 92] on div "Advanced Models" at bounding box center [283, 93] width 58 height 15
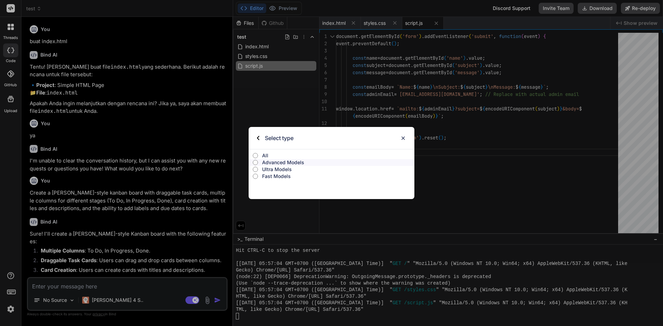
click at [274, 169] on p "Ultra Models" at bounding box center [338, 169] width 152 height 7
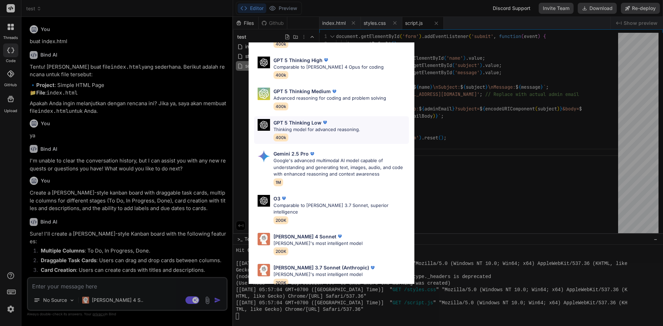
scroll to position [56, 0]
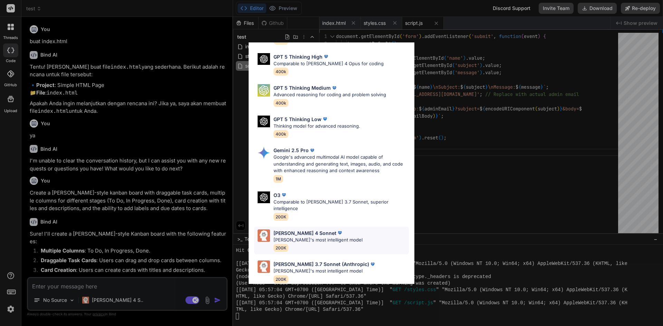
click at [344, 232] on div "[PERSON_NAME] 4 Sonnet [PERSON_NAME]'s most intelligent model 200K" at bounding box center [331, 241] width 155 height 28
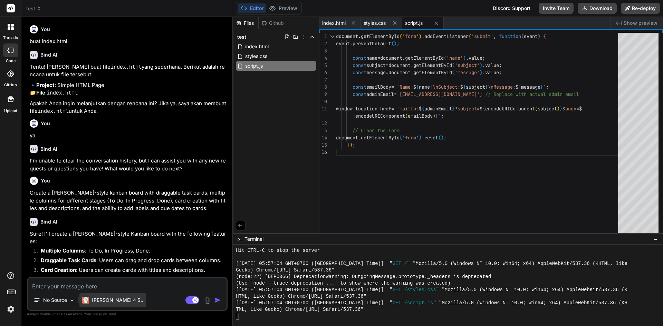
click at [107, 303] on p "[PERSON_NAME] 4 S.." at bounding box center [117, 300] width 51 height 7
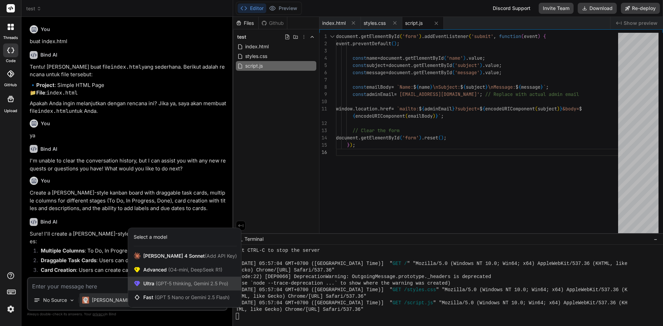
click at [155, 286] on span "Ultra (GPT-5 thinking, Gemini 2.5 Pro)" at bounding box center [185, 283] width 85 height 7
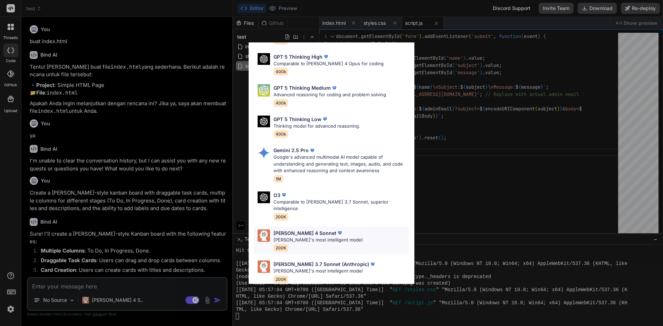
click at [338, 237] on p "[PERSON_NAME]'s most intelligent model" at bounding box center [317, 240] width 89 height 7
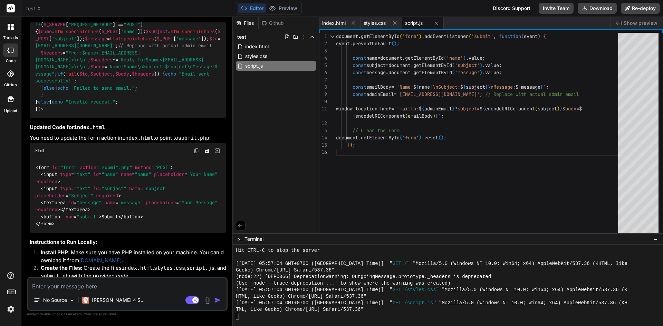
scroll to position [2385, 0]
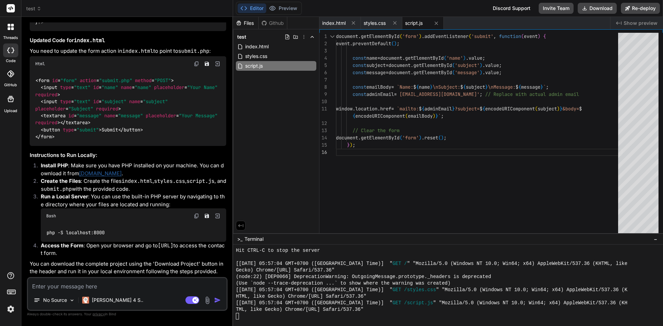
click at [84, 287] on textarea at bounding box center [127, 284] width 198 height 12
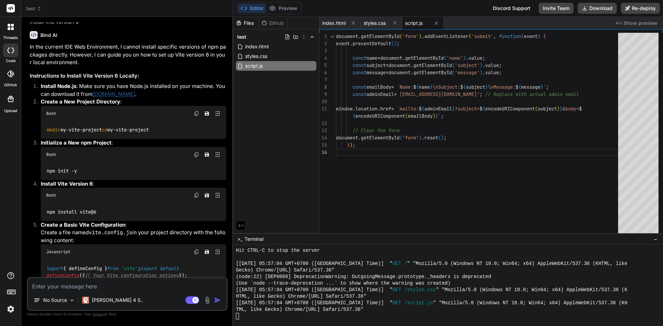
scroll to position [1242, 0]
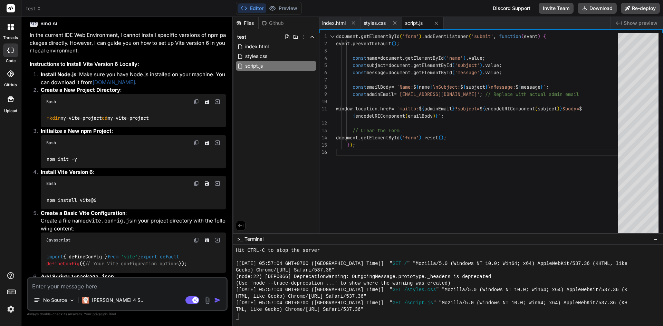
click at [10, 308] on img at bounding box center [11, 309] width 12 height 12
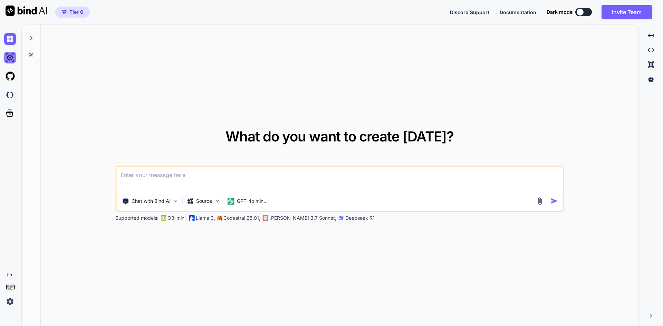
type textarea "x"
click at [71, 13] on span "Tier 6" at bounding box center [76, 12] width 14 height 7
click at [79, 13] on span "Tier 6" at bounding box center [76, 12] width 14 height 7
click at [9, 302] on img at bounding box center [10, 302] width 12 height 12
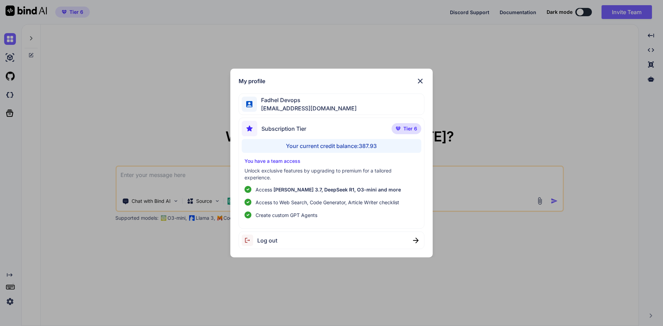
click at [418, 81] on img at bounding box center [420, 81] width 8 height 8
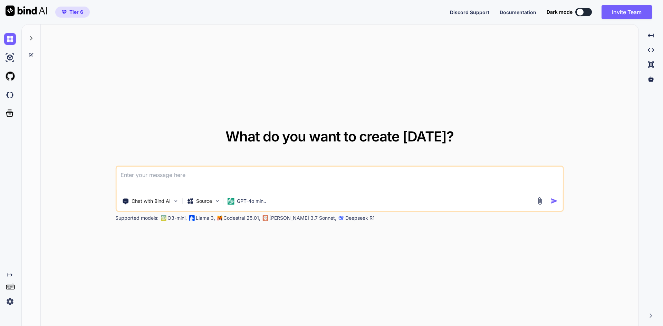
click at [11, 287] on icon at bounding box center [11, 287] width 10 height 10
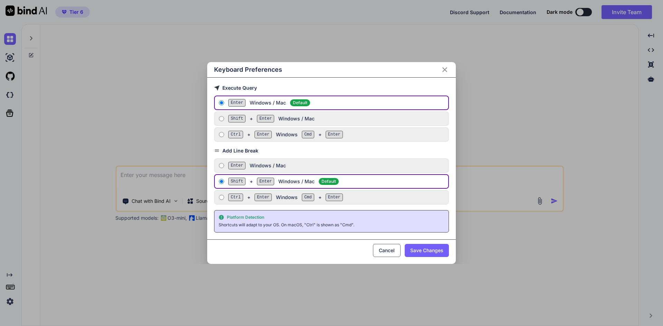
click at [443, 68] on icon "Close" at bounding box center [444, 69] width 5 height 5
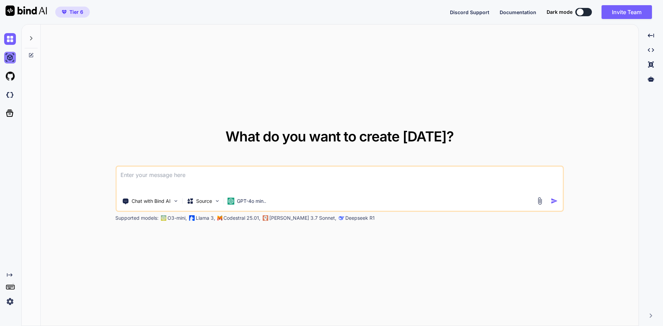
click at [10, 59] on img at bounding box center [10, 58] width 12 height 12
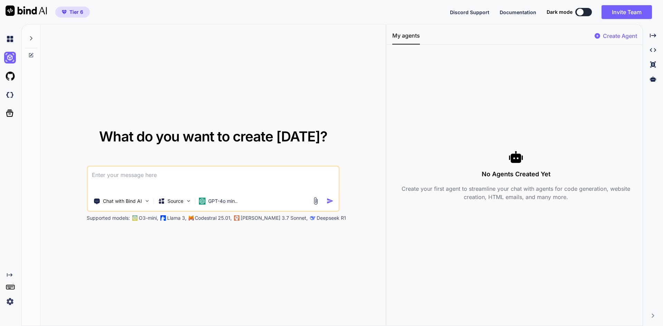
click at [617, 37] on p "Create Agent" at bounding box center [620, 36] width 34 height 8
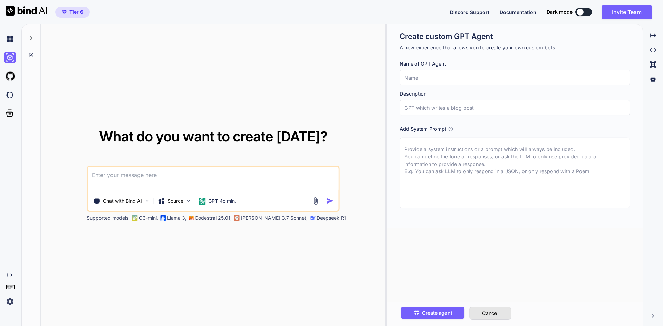
click at [493, 314] on button "Cancel" at bounding box center [490, 313] width 42 height 13
